Goal: Navigation & Orientation: Find specific page/section

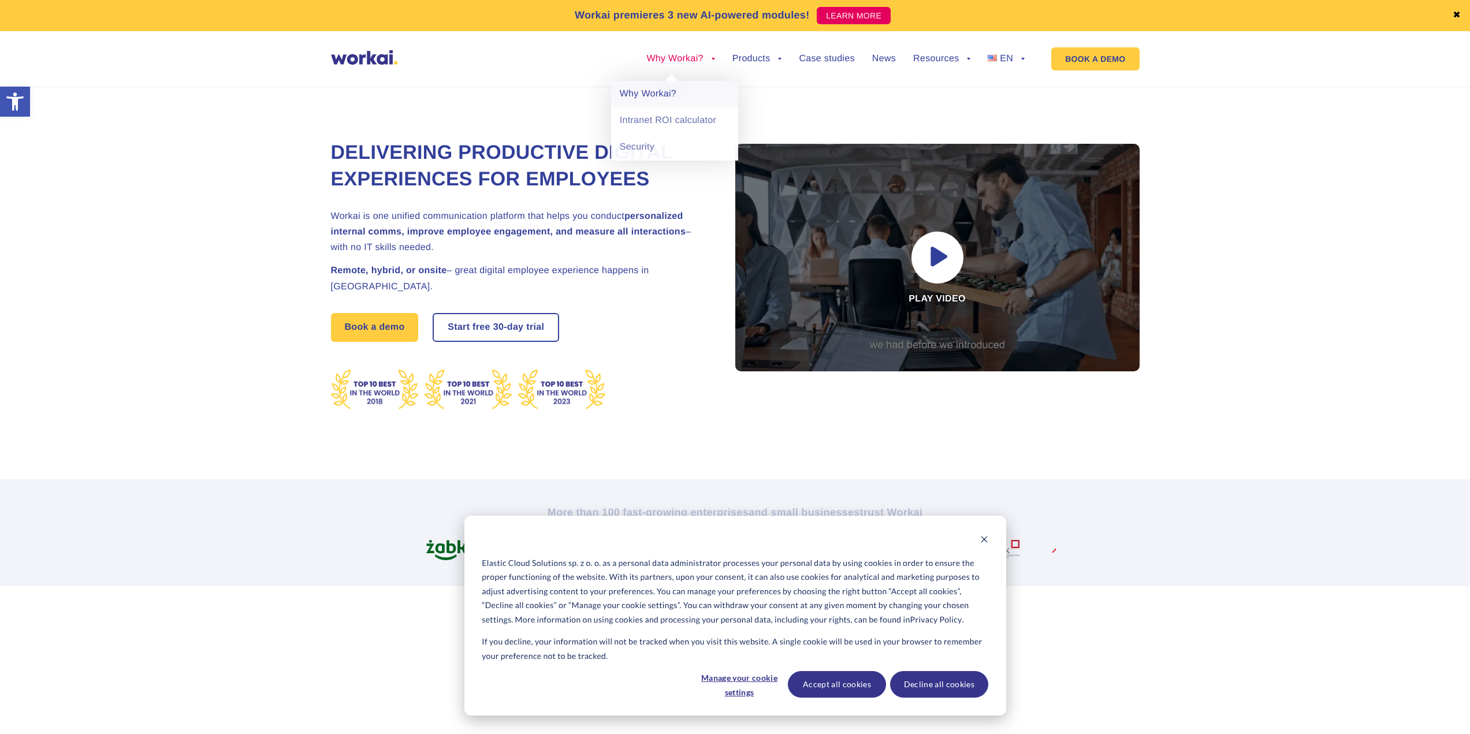
click at [660, 90] on link "Why Workai?" at bounding box center [674, 94] width 127 height 27
